Goal: Book appointment/travel/reservation

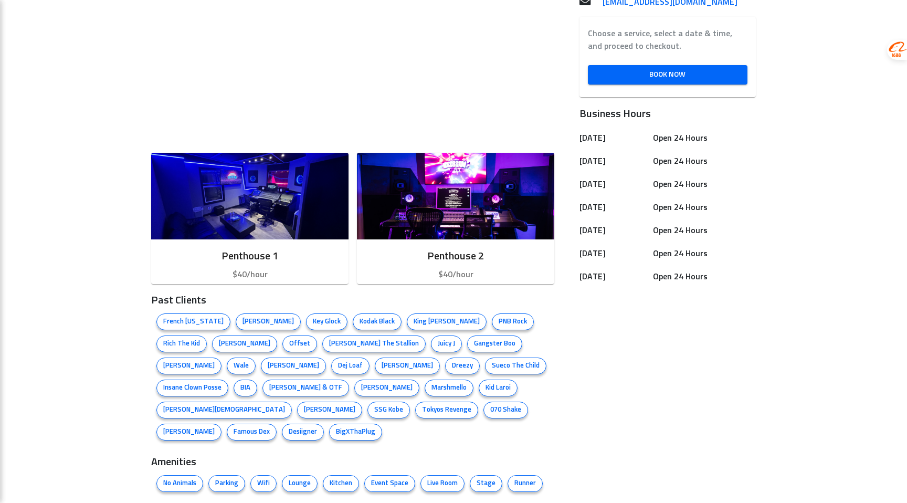
scroll to position [539, 0]
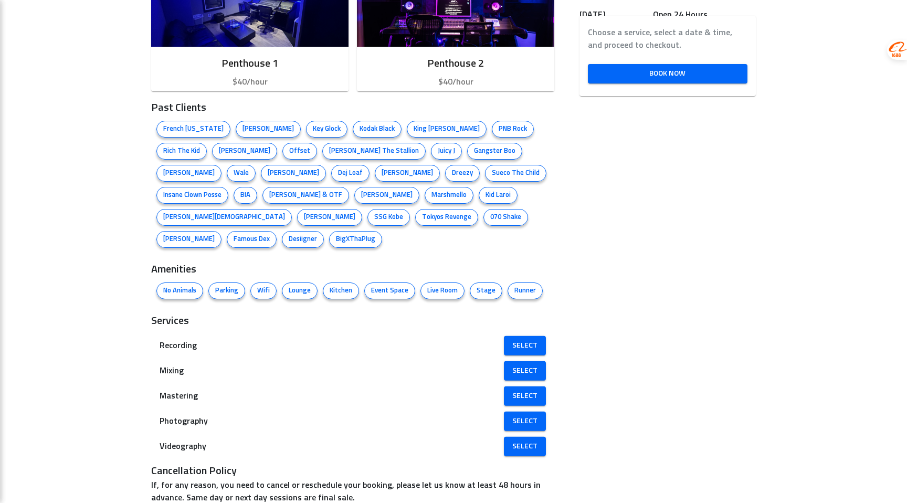
click at [432, 153] on span "Juicy J" at bounding box center [447, 151] width 30 height 11
click at [339, 206] on li "[PERSON_NAME]" at bounding box center [330, 217] width 70 height 22
click at [298, 286] on span "Lounge" at bounding box center [299, 291] width 35 height 11
click at [529, 364] on span "Select" at bounding box center [524, 370] width 25 height 13
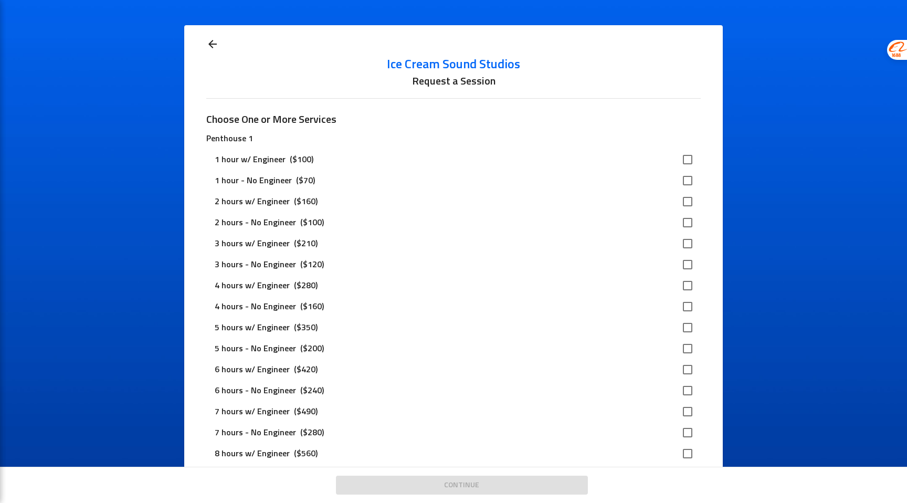
click at [212, 41] on icon at bounding box center [212, 44] width 8 height 8
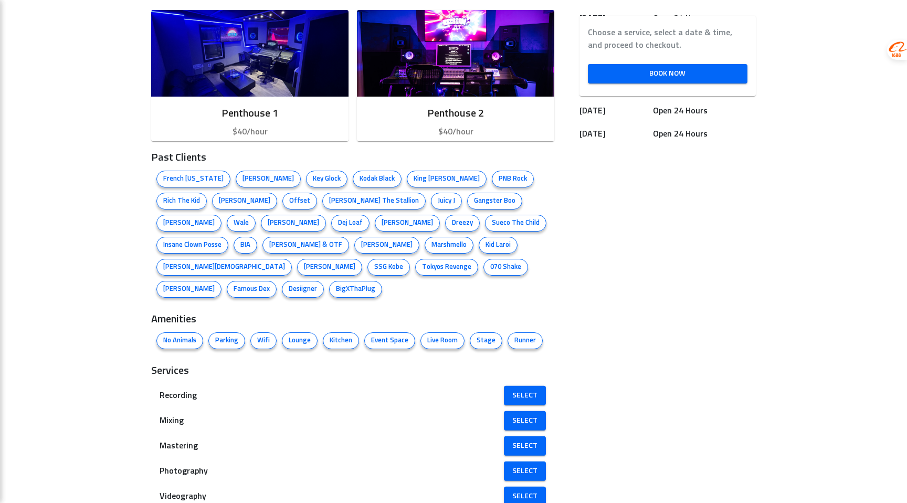
scroll to position [539, 0]
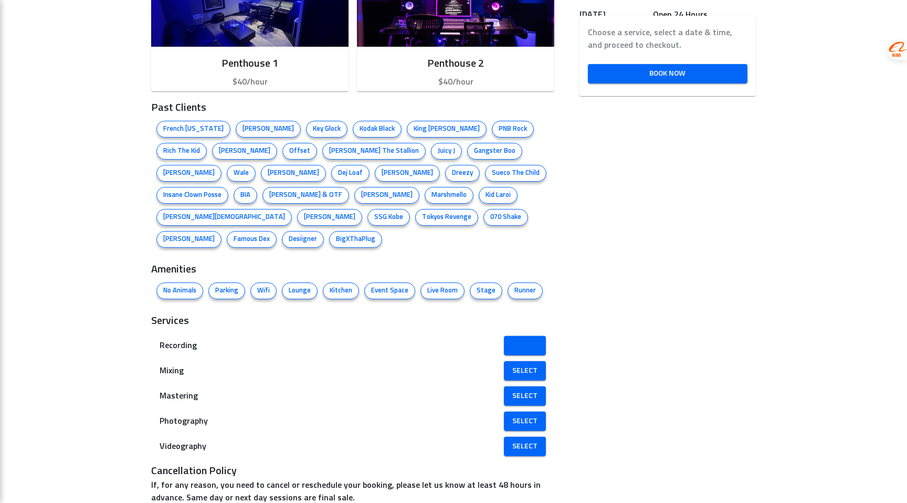
click at [527, 339] on span "Select" at bounding box center [524, 345] width 25 height 13
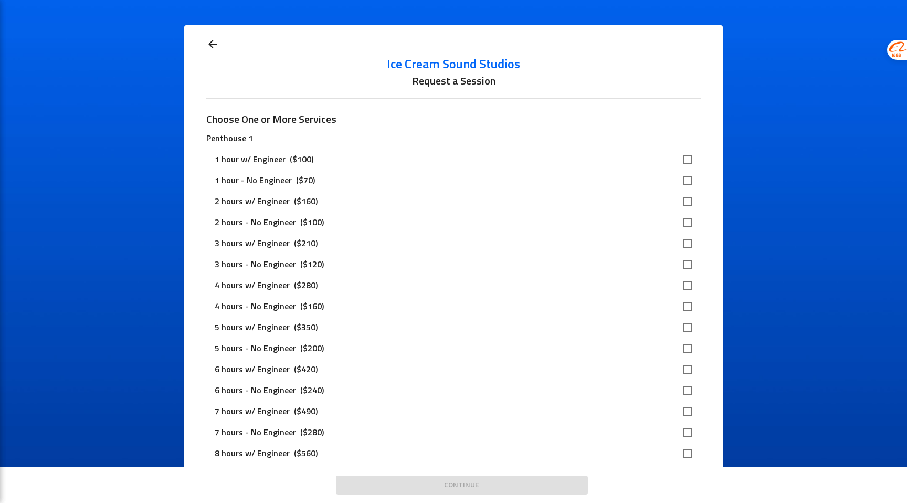
click at [213, 44] on icon at bounding box center [212, 44] width 8 height 8
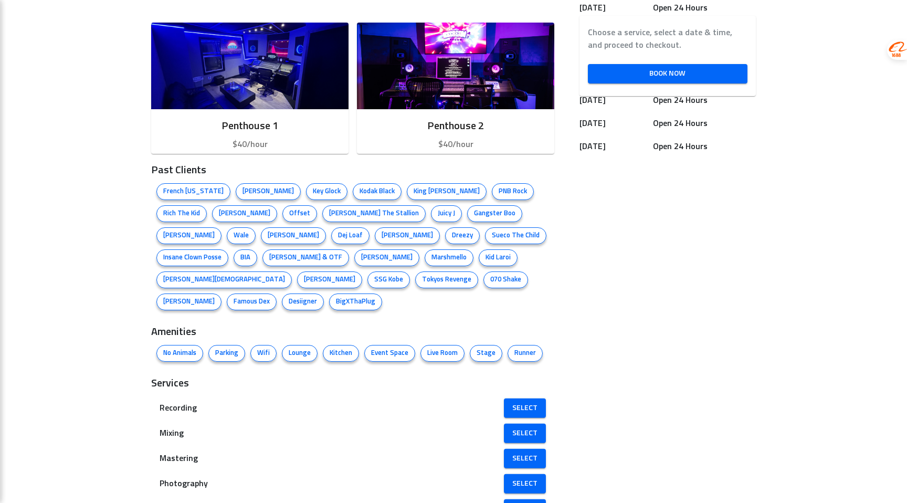
scroll to position [539, 0]
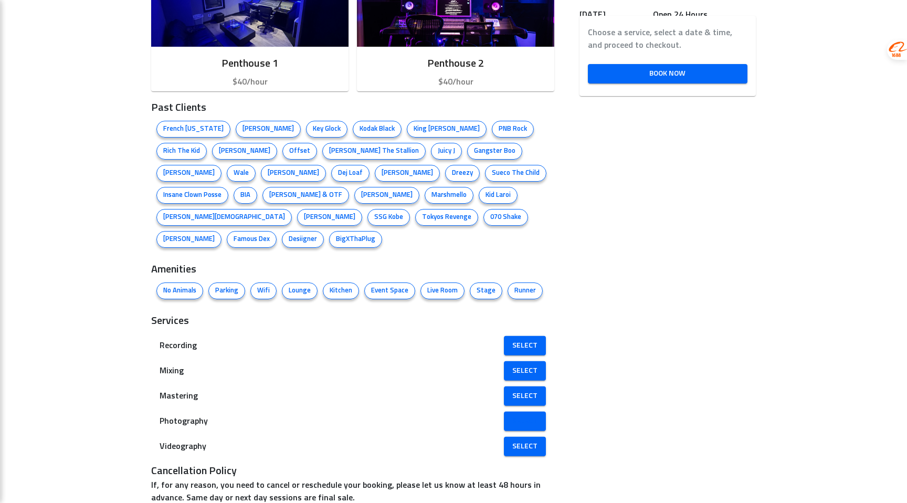
click at [537, 415] on span "Select" at bounding box center [524, 421] width 25 height 13
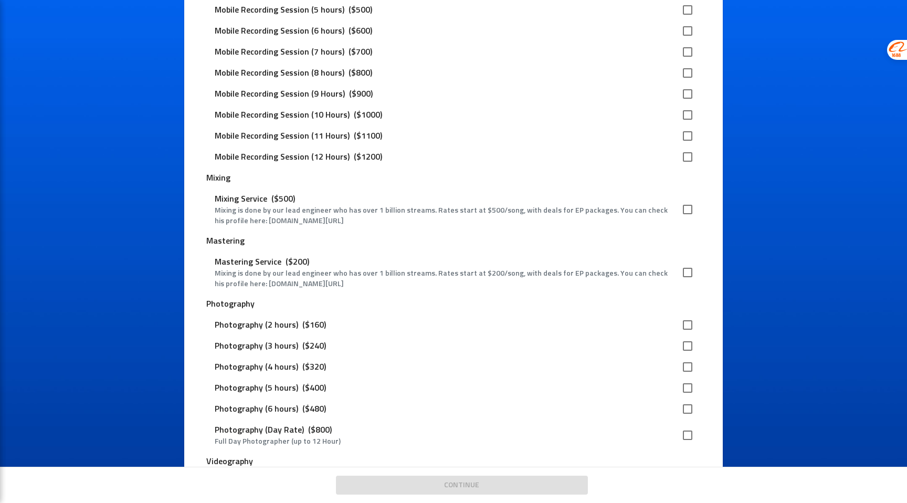
scroll to position [1380, 0]
